Goal: Task Accomplishment & Management: Use online tool/utility

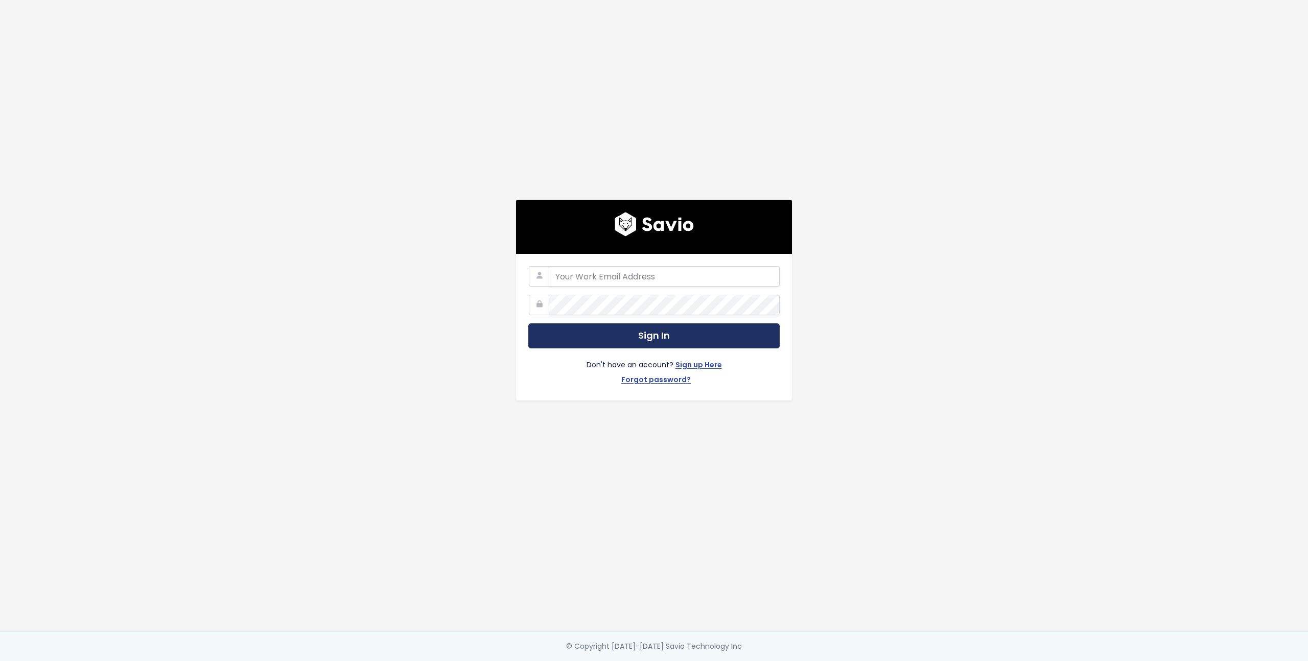
type input "support@betterproposals.io"
click at [671, 335] on button "Sign In" at bounding box center [653, 335] width 251 height 25
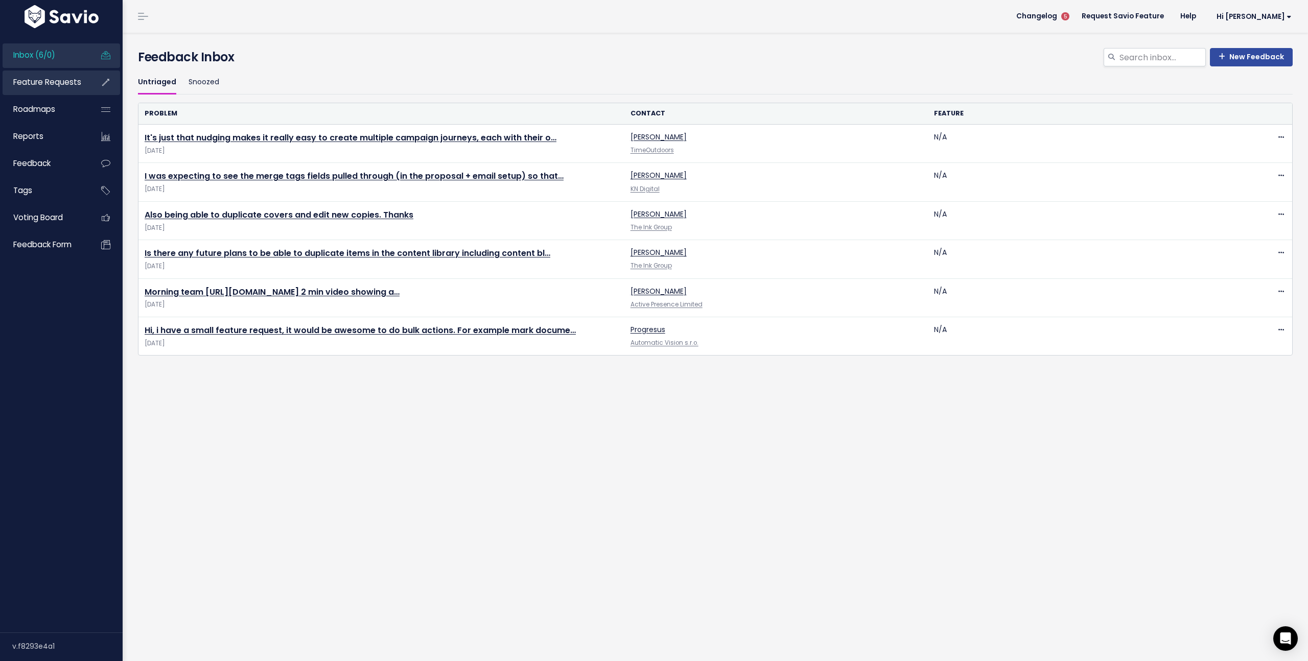
click at [59, 83] on span "Feature Requests" at bounding box center [47, 82] width 68 height 11
